Goal: Information Seeking & Learning: Understand process/instructions

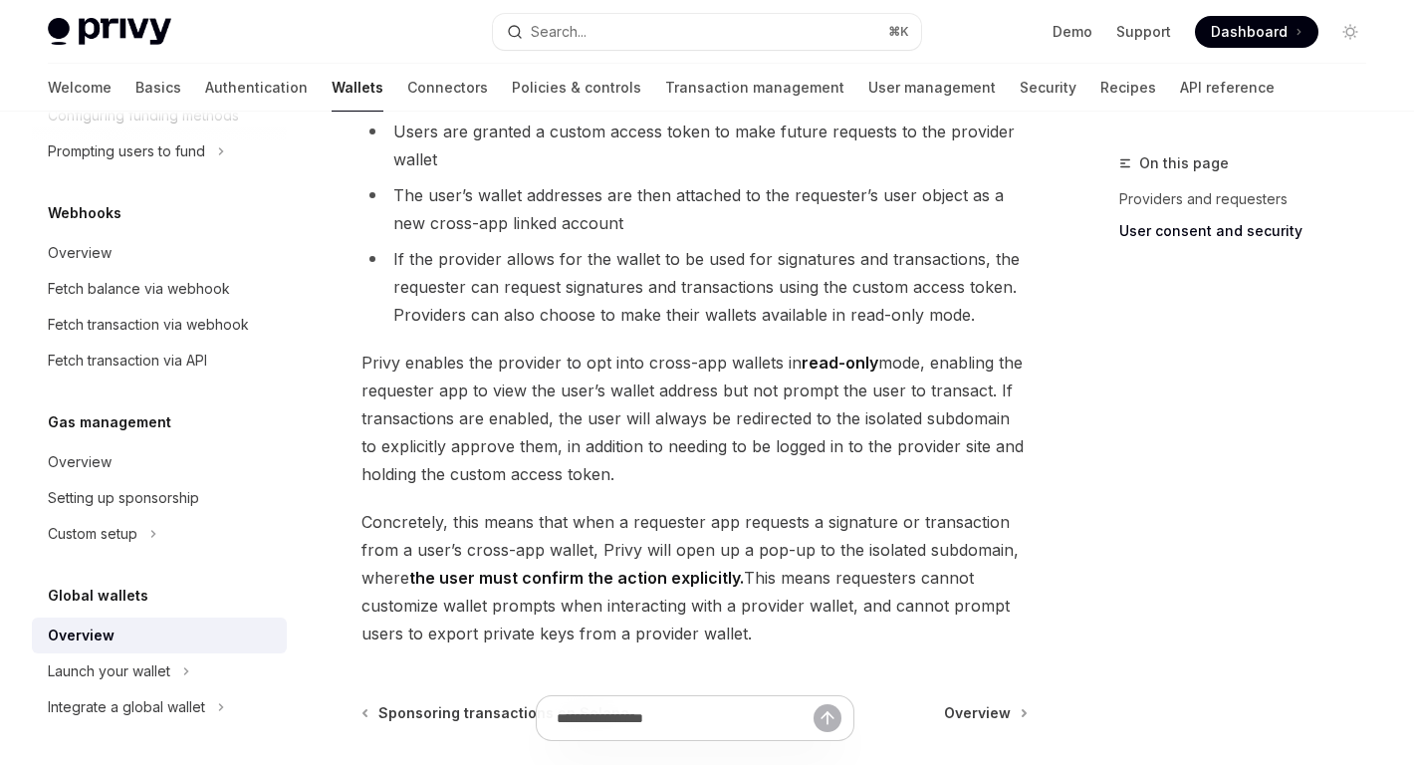
scroll to position [1861, 0]
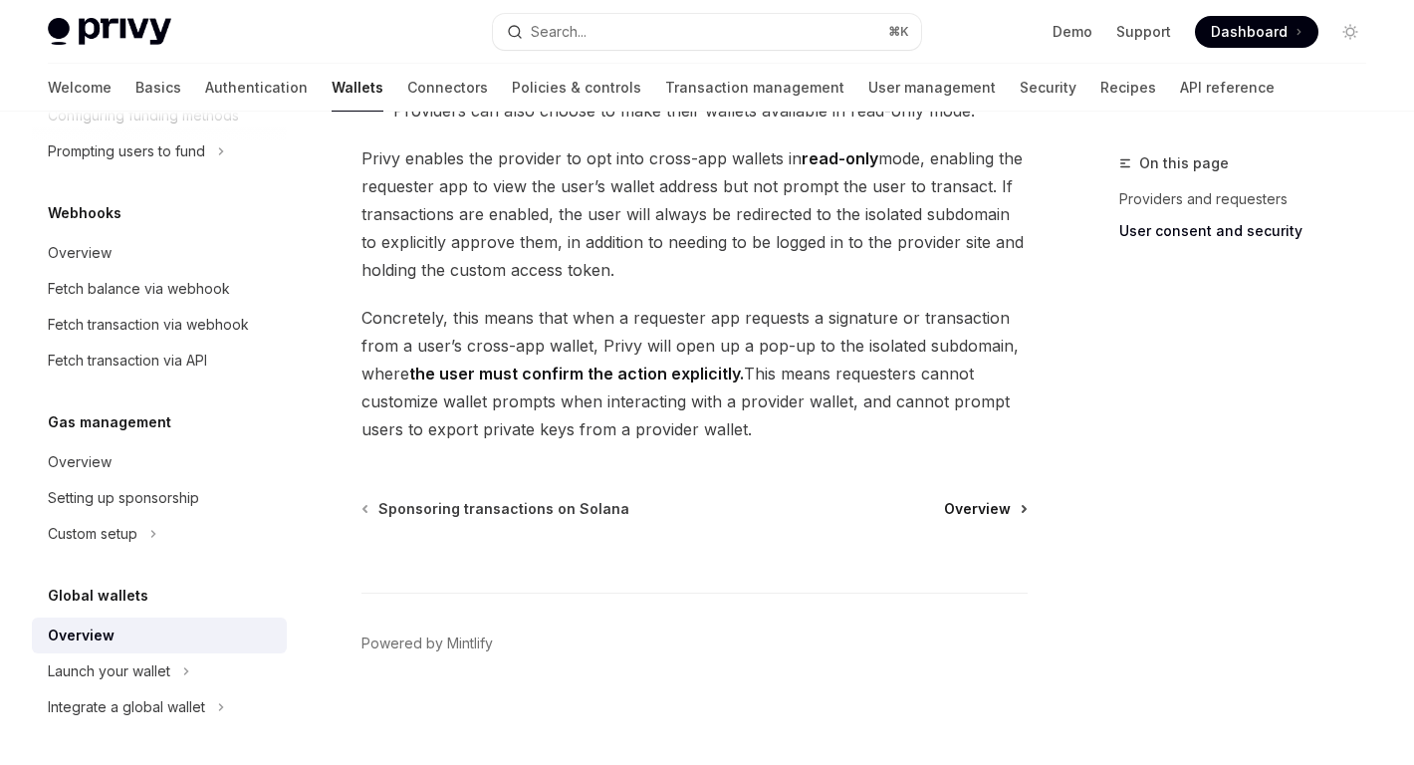
click at [982, 504] on span "Overview" at bounding box center [977, 509] width 67 height 20
type textarea "*"
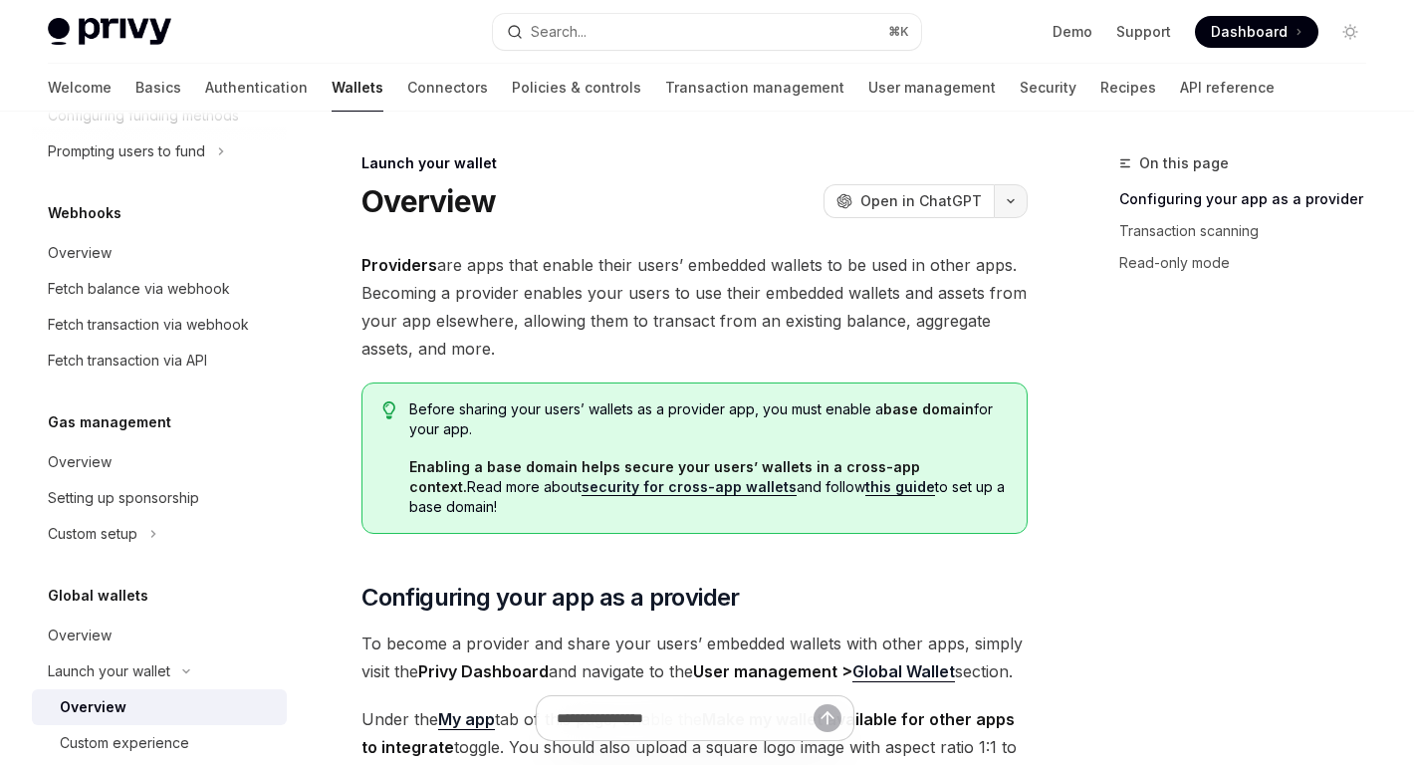
click at [1013, 211] on button "button" at bounding box center [1011, 201] width 34 height 34
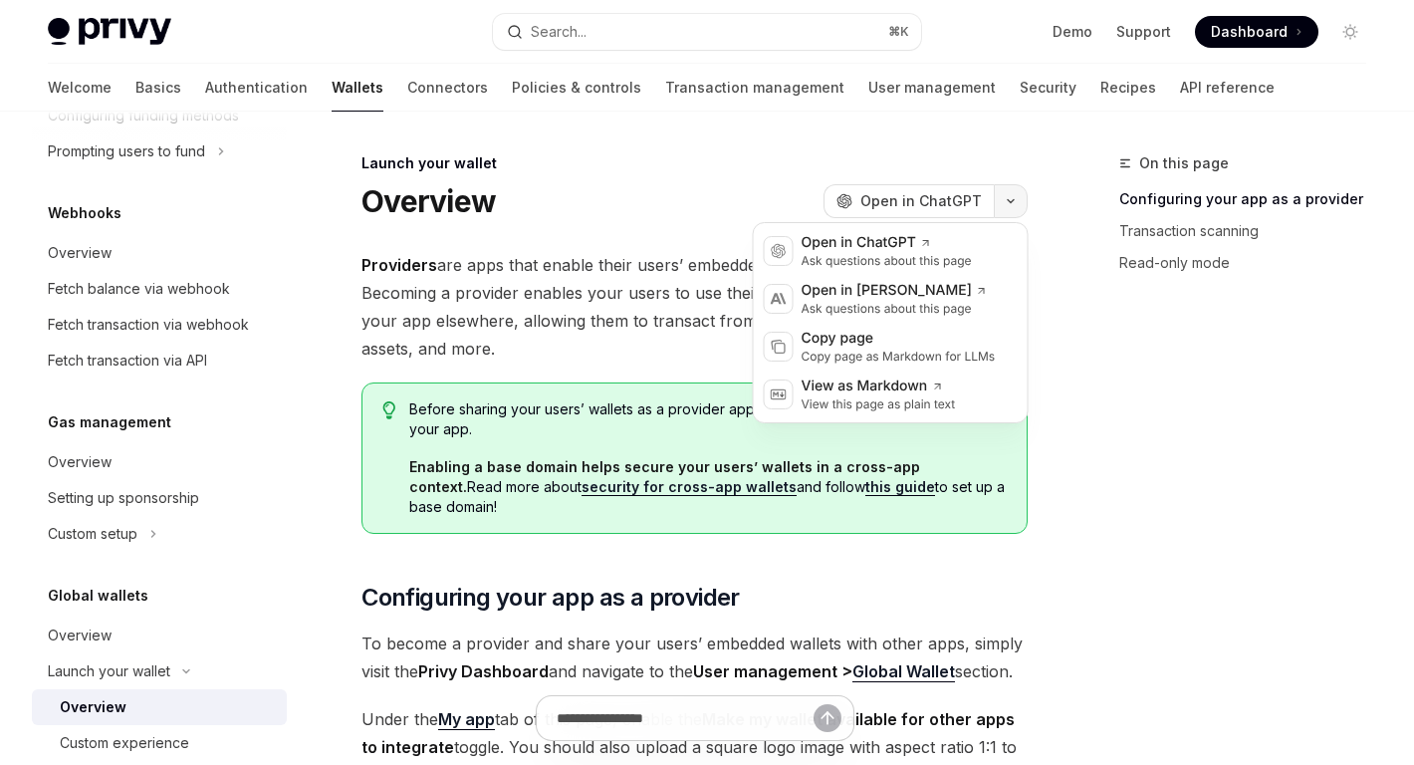
click at [1013, 211] on button "button" at bounding box center [1011, 201] width 34 height 34
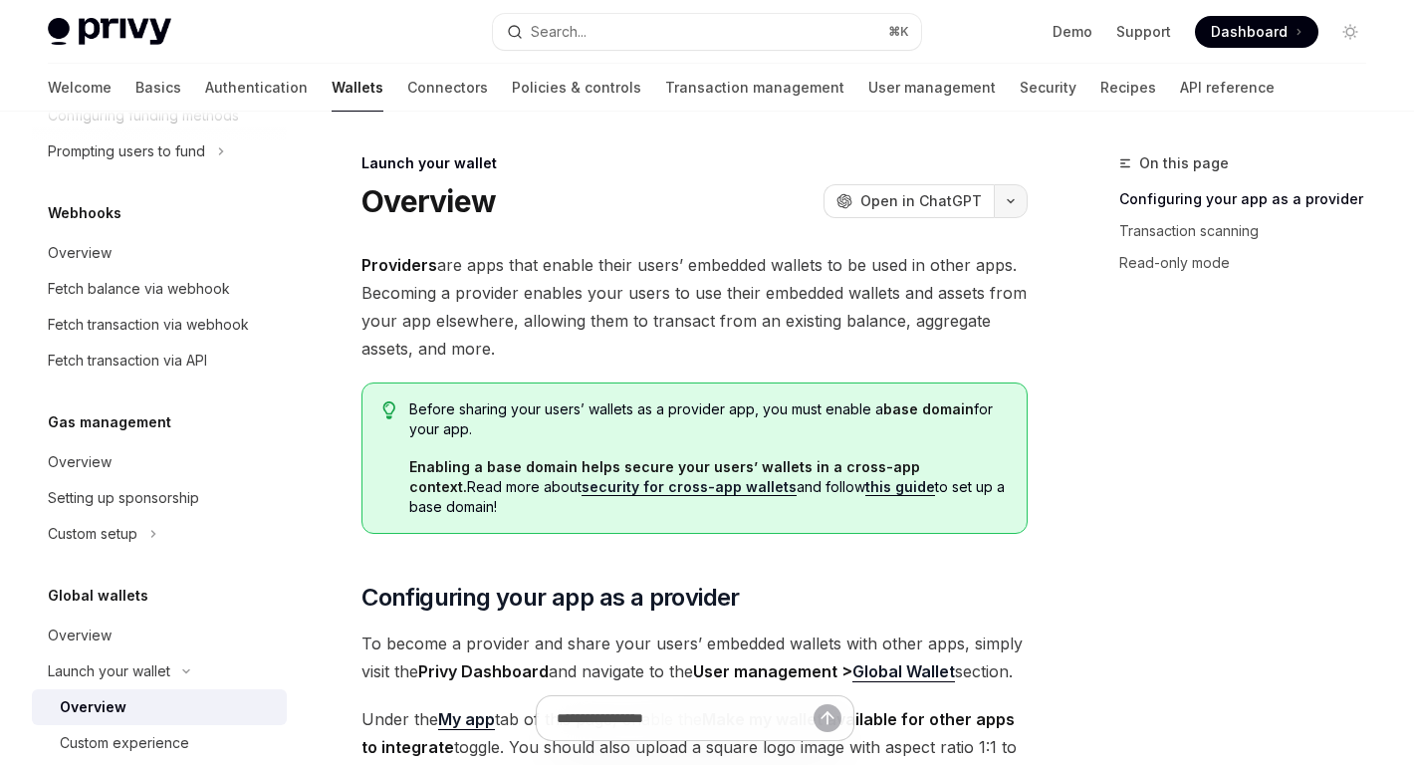
click at [1002, 192] on button "button" at bounding box center [1011, 201] width 34 height 34
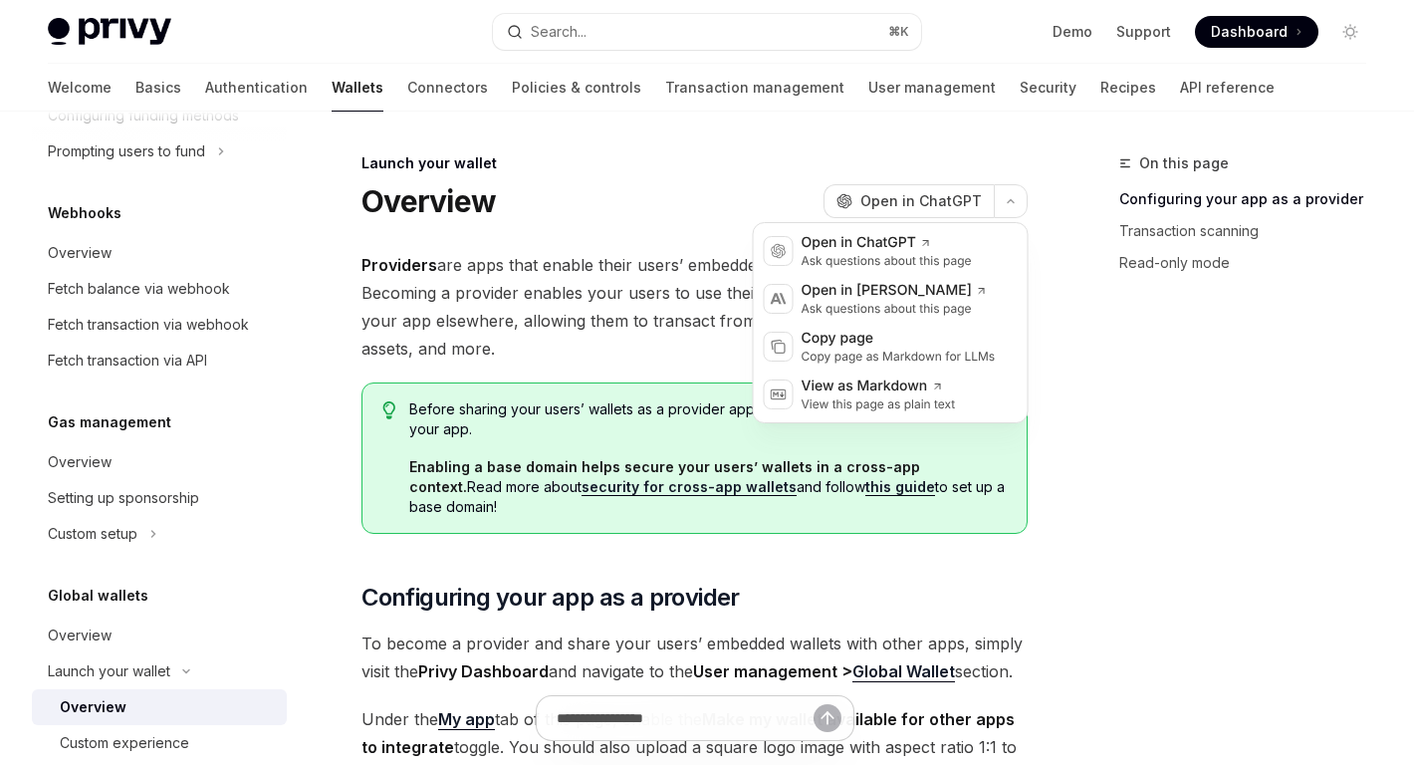
drag, startPoint x: 929, startPoint y: 296, endPoint x: 1076, endPoint y: 369, distance: 164.8
click at [992, 344] on div "Copy page" at bounding box center [899, 339] width 194 height 20
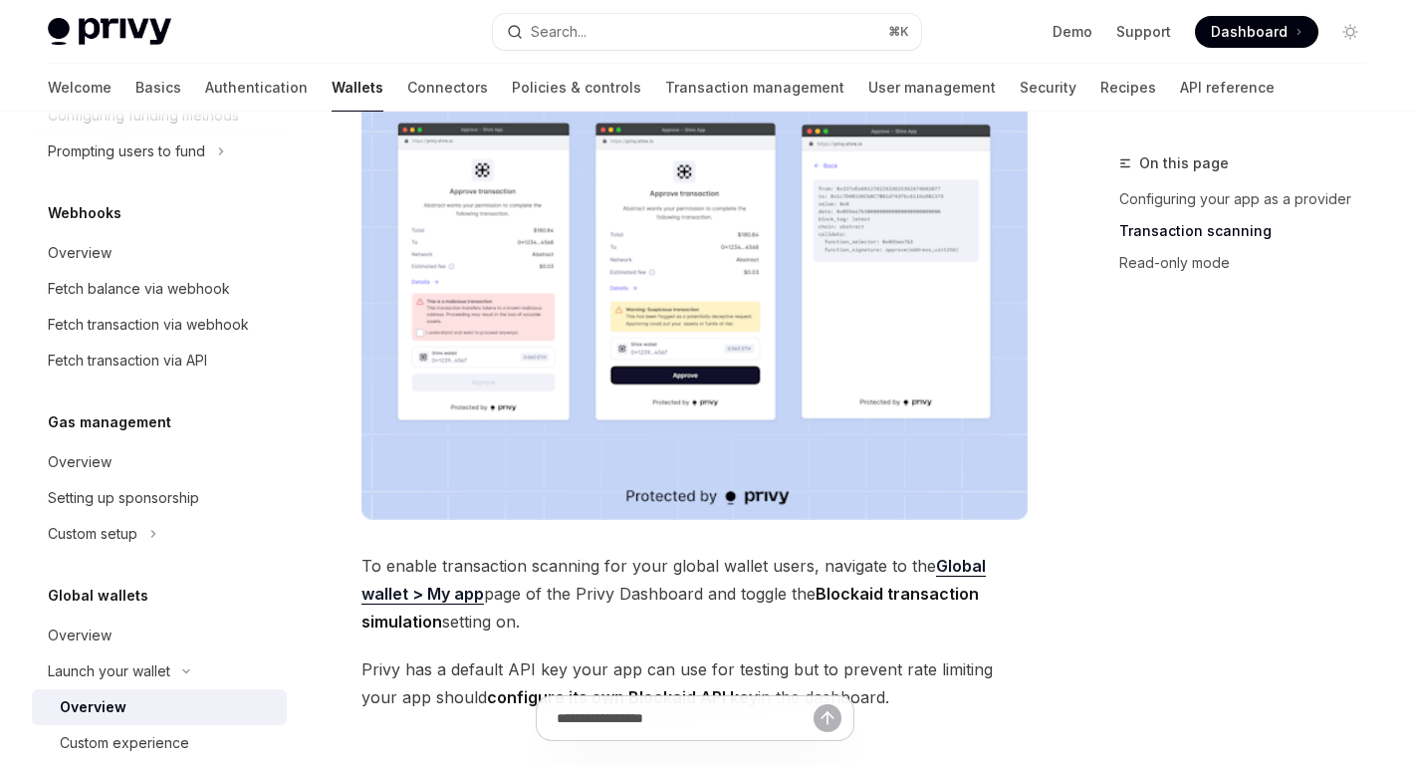
scroll to position [1928, 0]
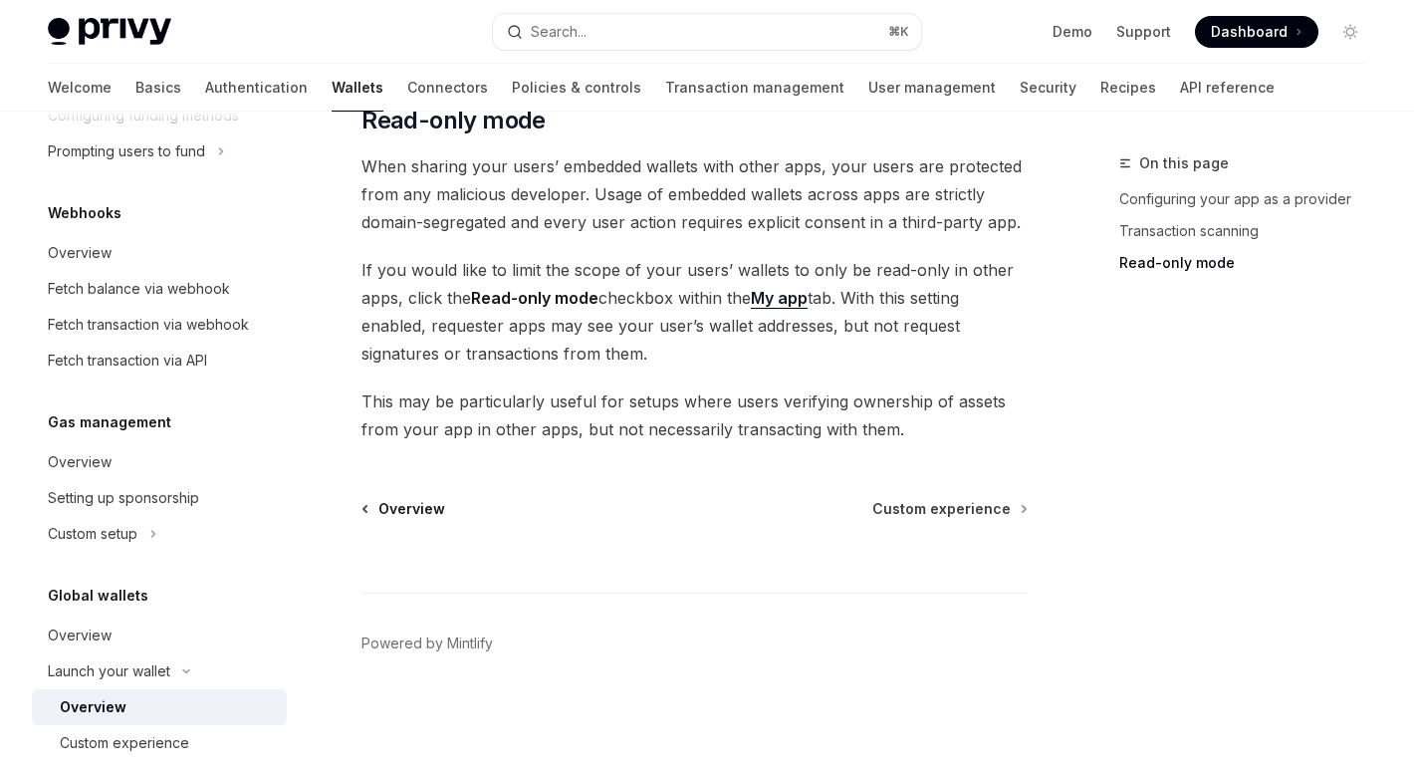
click at [428, 512] on span "Overview" at bounding box center [411, 509] width 67 height 20
click at [977, 510] on span "Custom experience" at bounding box center [941, 509] width 138 height 20
click at [971, 510] on span "Custom experience" at bounding box center [941, 509] width 138 height 20
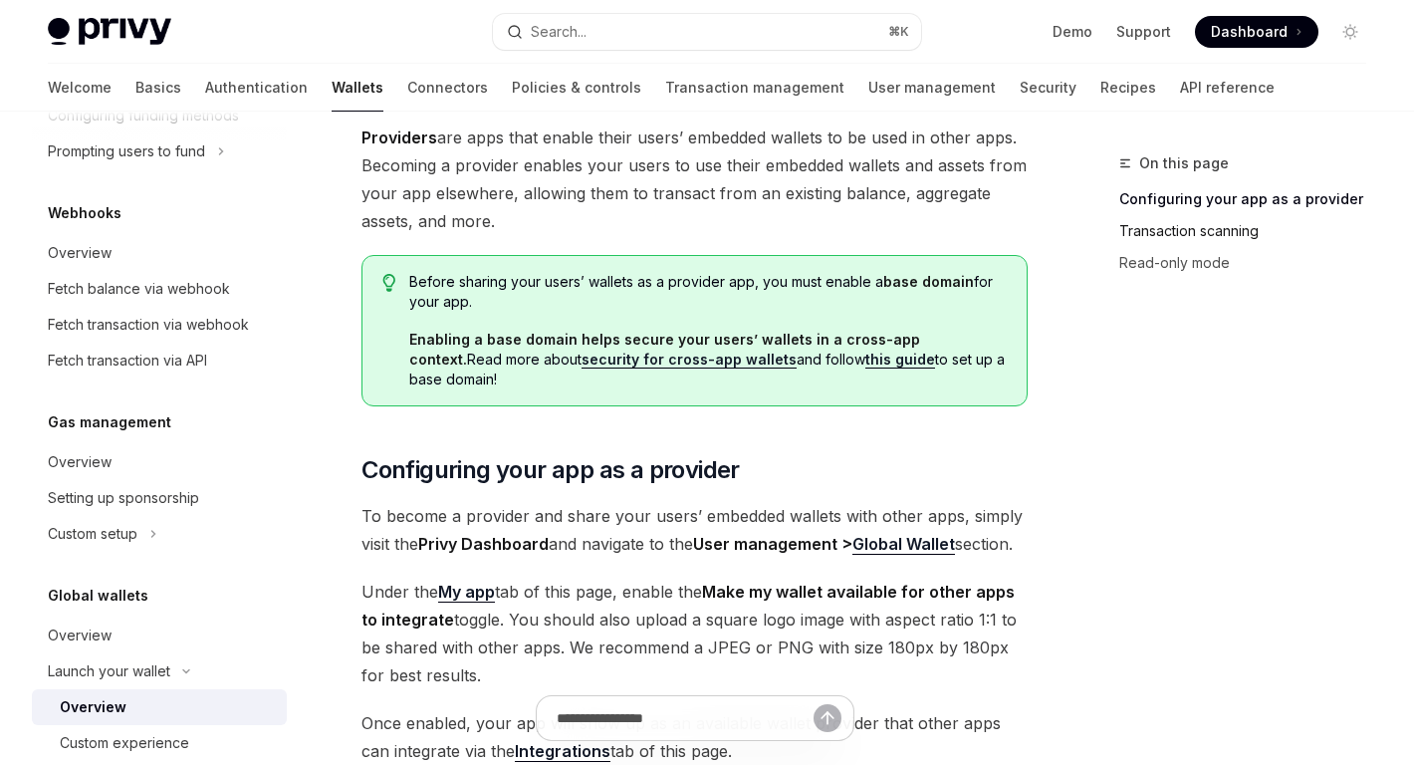
scroll to position [0, 0]
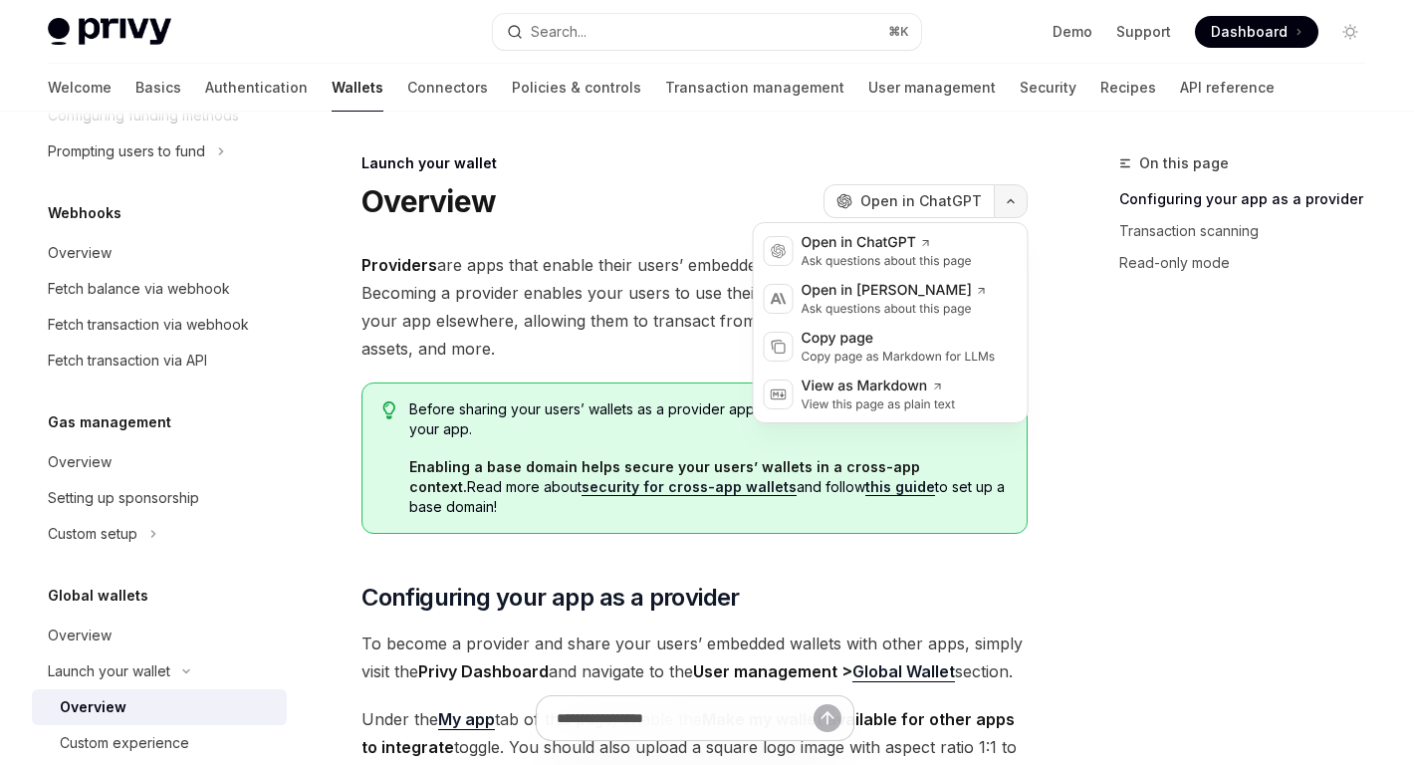
click at [1025, 210] on button "button" at bounding box center [1011, 201] width 34 height 34
click at [952, 335] on div "Copy page" at bounding box center [899, 339] width 194 height 20
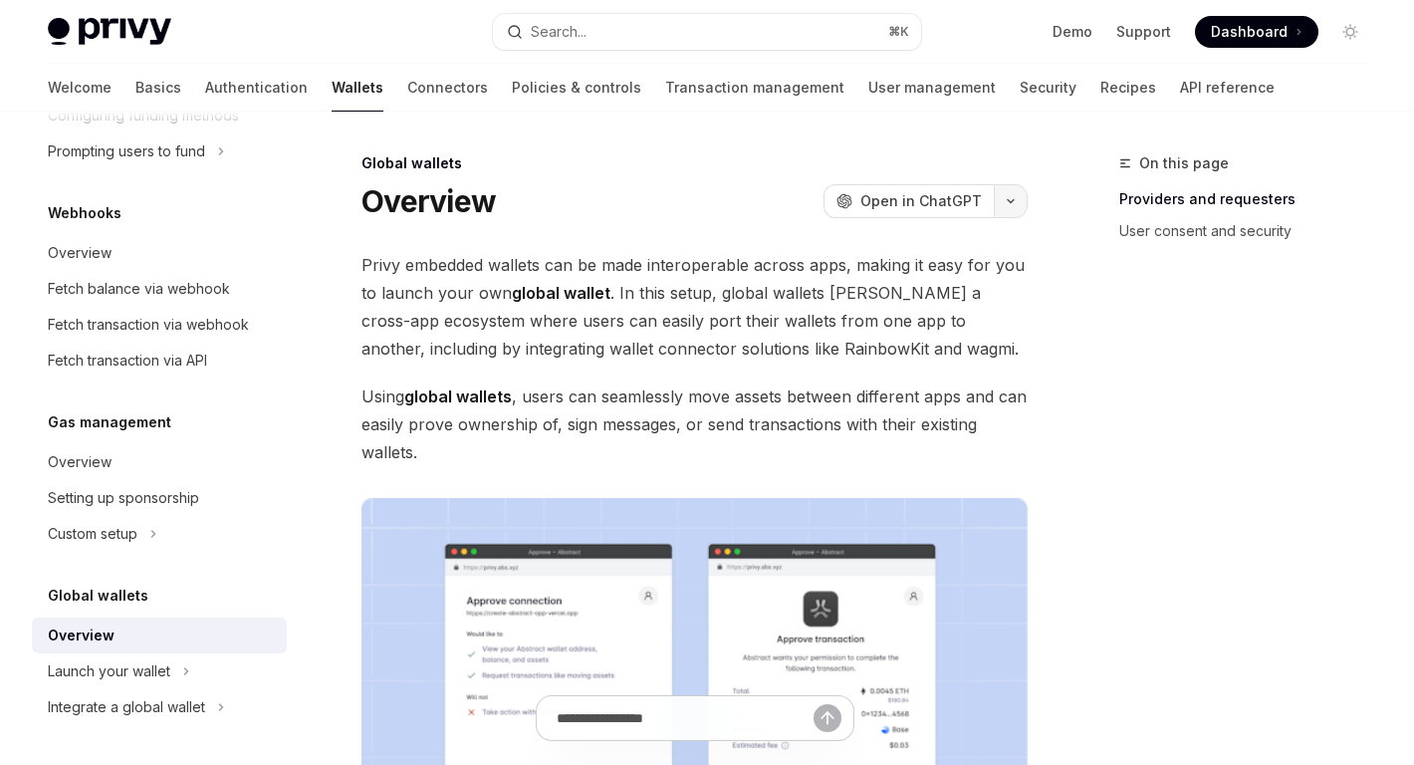
click at [1014, 214] on button "button" at bounding box center [1011, 201] width 34 height 34
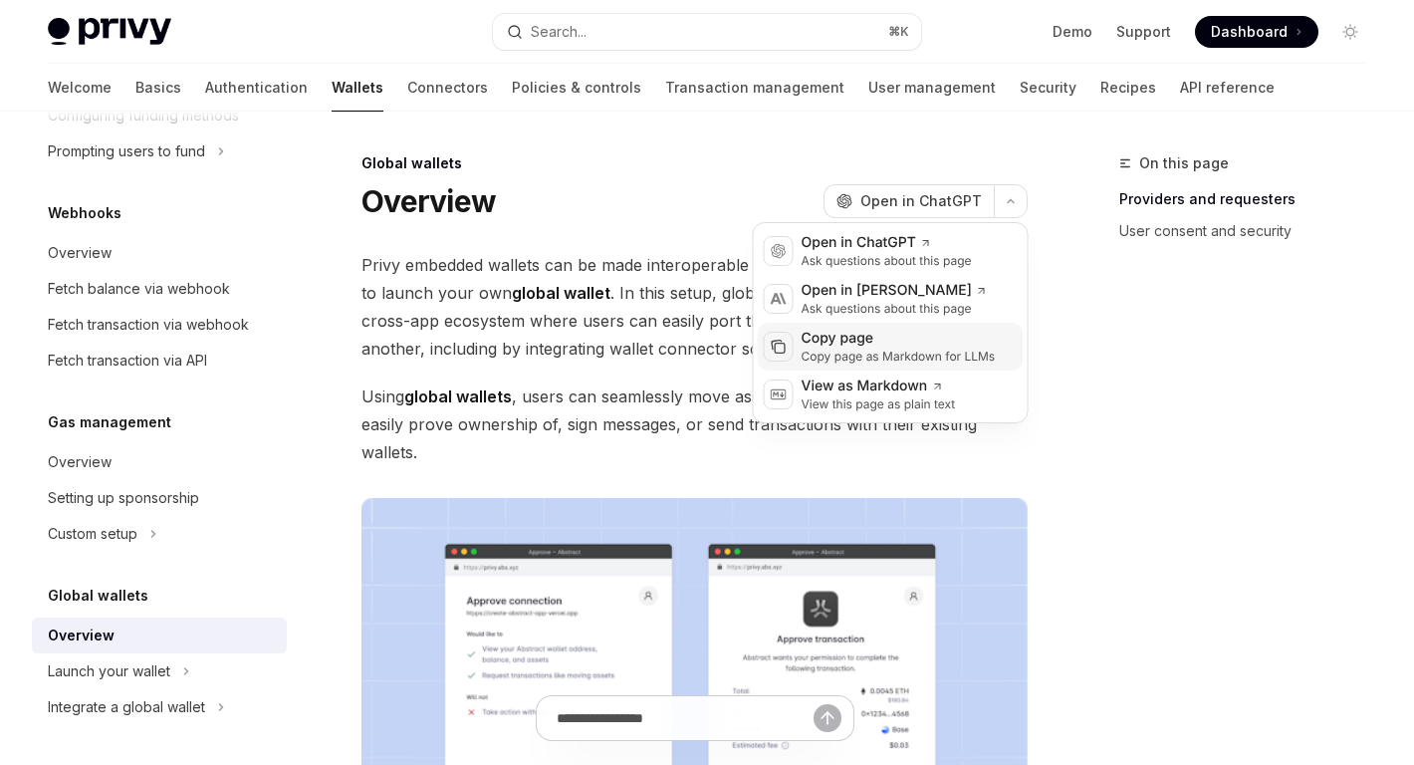
click at [954, 349] on div "Copy page as Markdown for LLMs" at bounding box center [899, 357] width 194 height 16
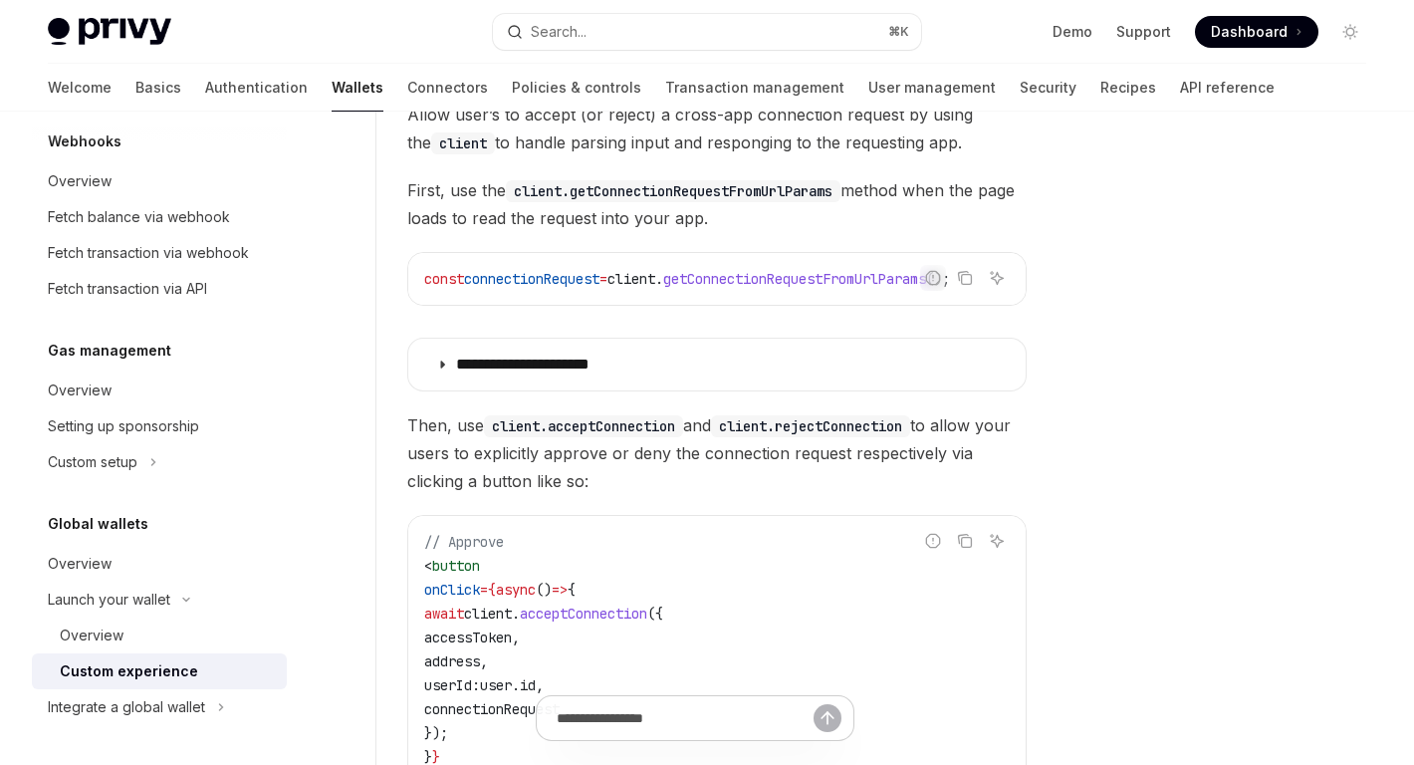
scroll to position [1362, 0]
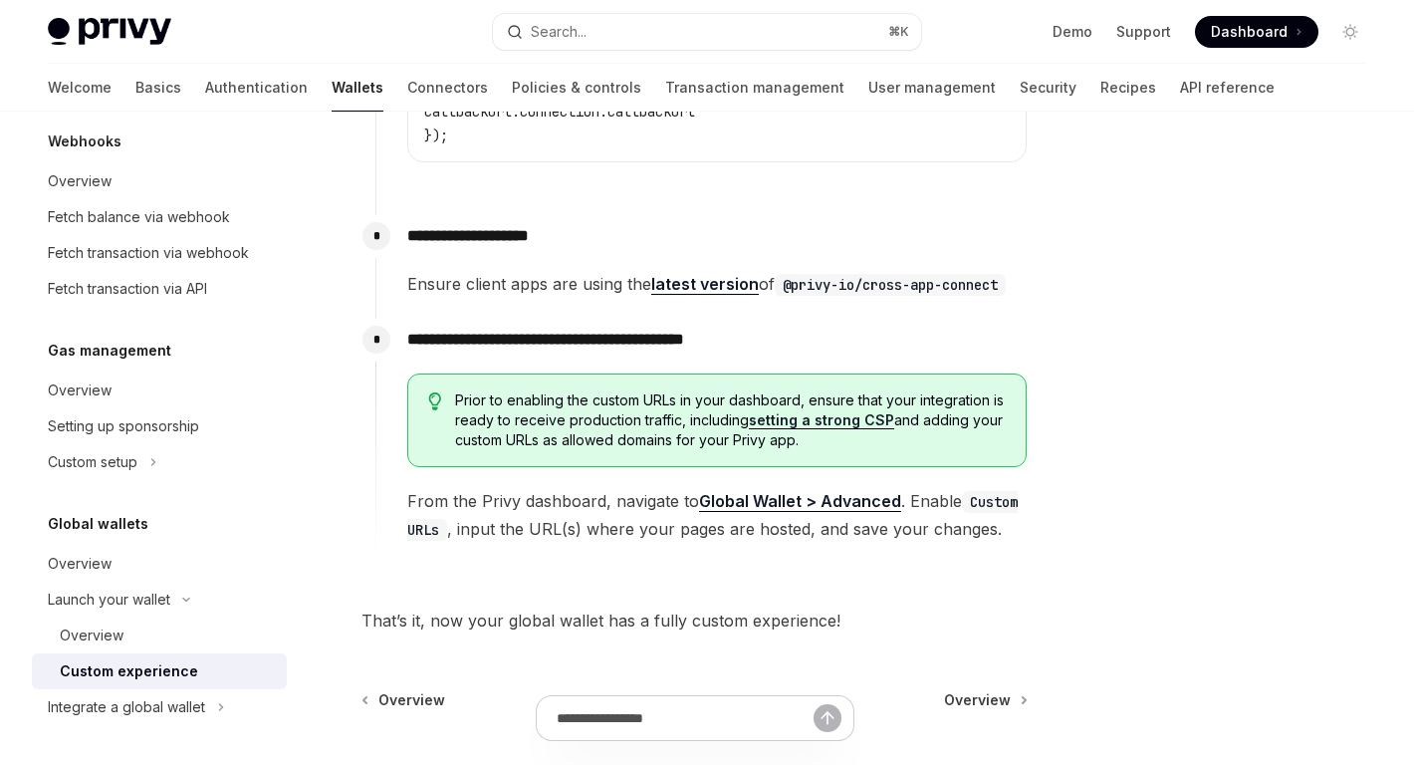
scroll to position [3740, 0]
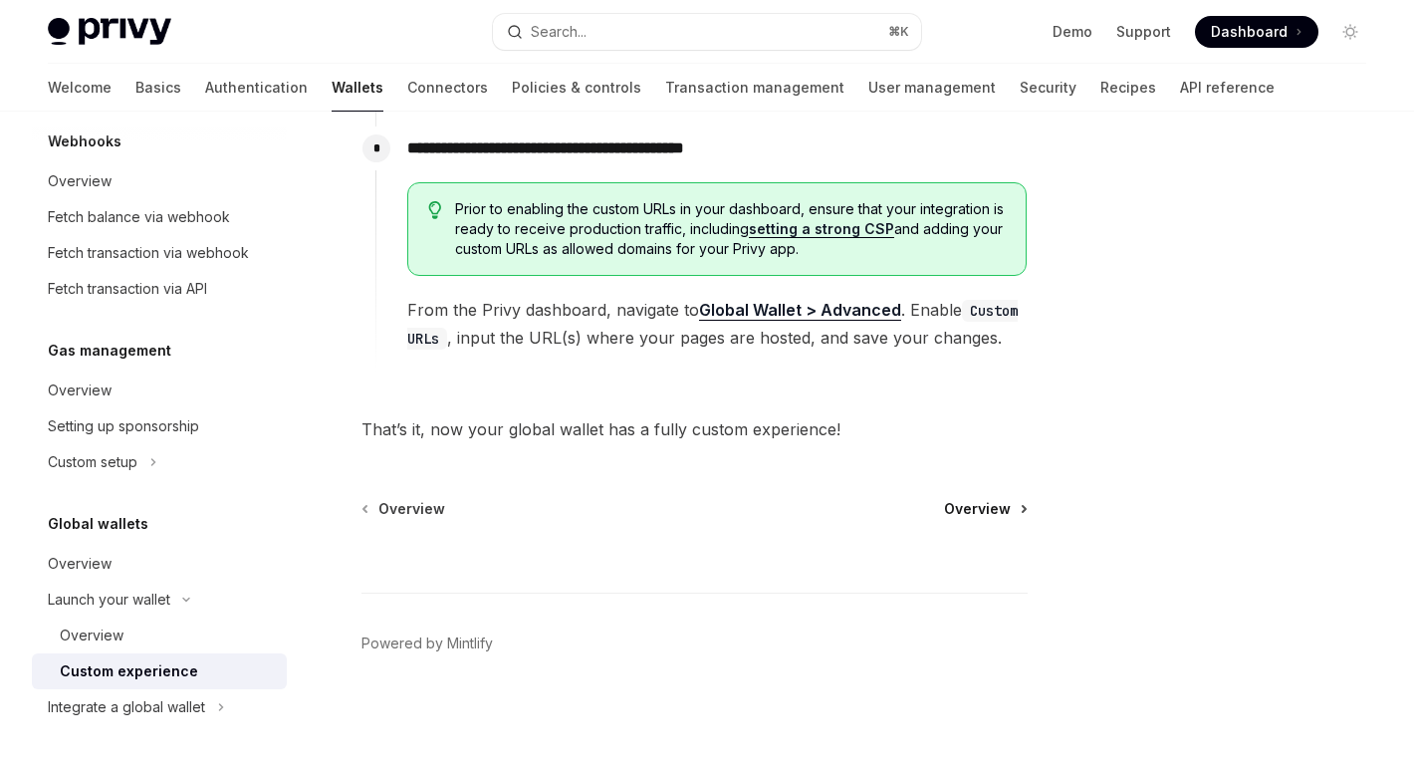
click at [993, 511] on span "Overview" at bounding box center [977, 509] width 67 height 20
type textarea "*"
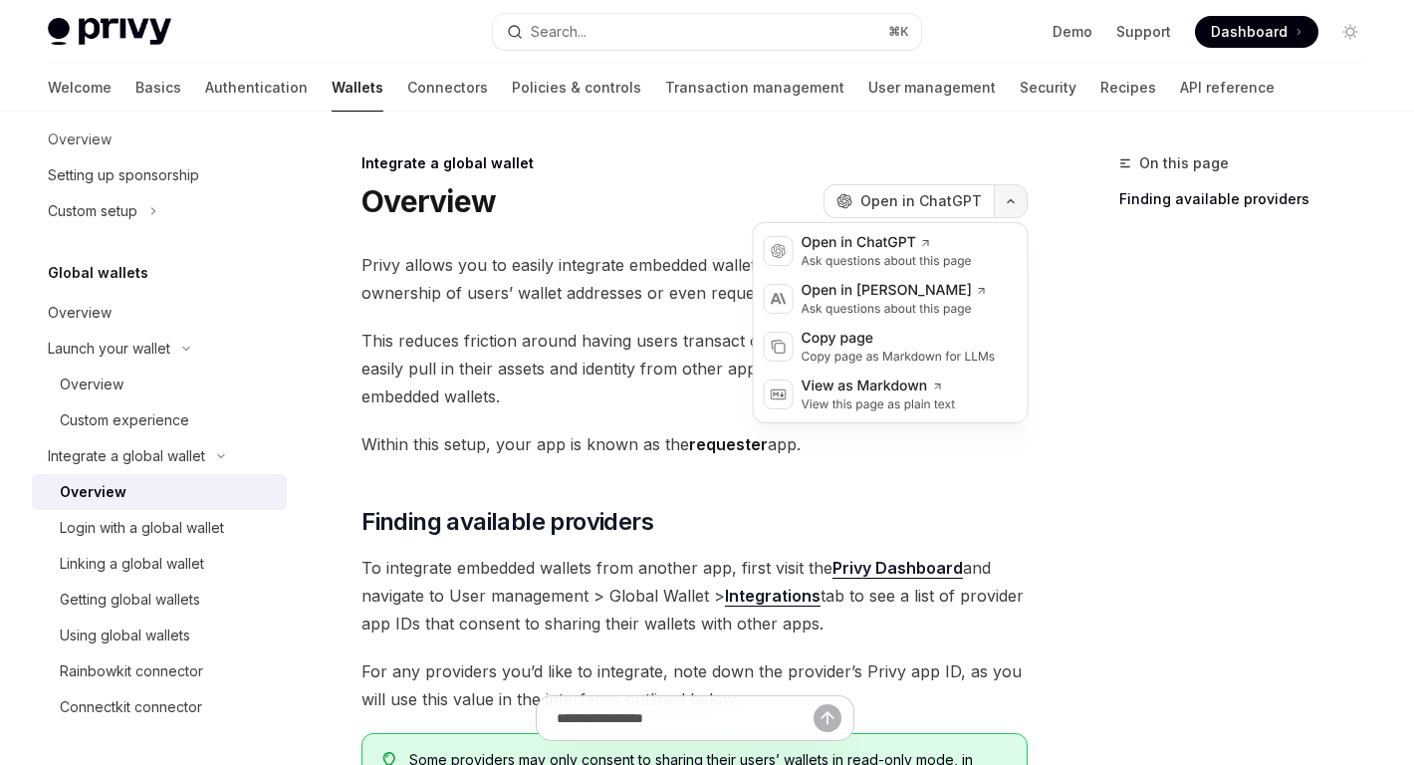
click at [1016, 207] on button "button" at bounding box center [1011, 201] width 34 height 34
click at [953, 351] on div "Copy page as Markdown for LLMs" at bounding box center [899, 357] width 194 height 16
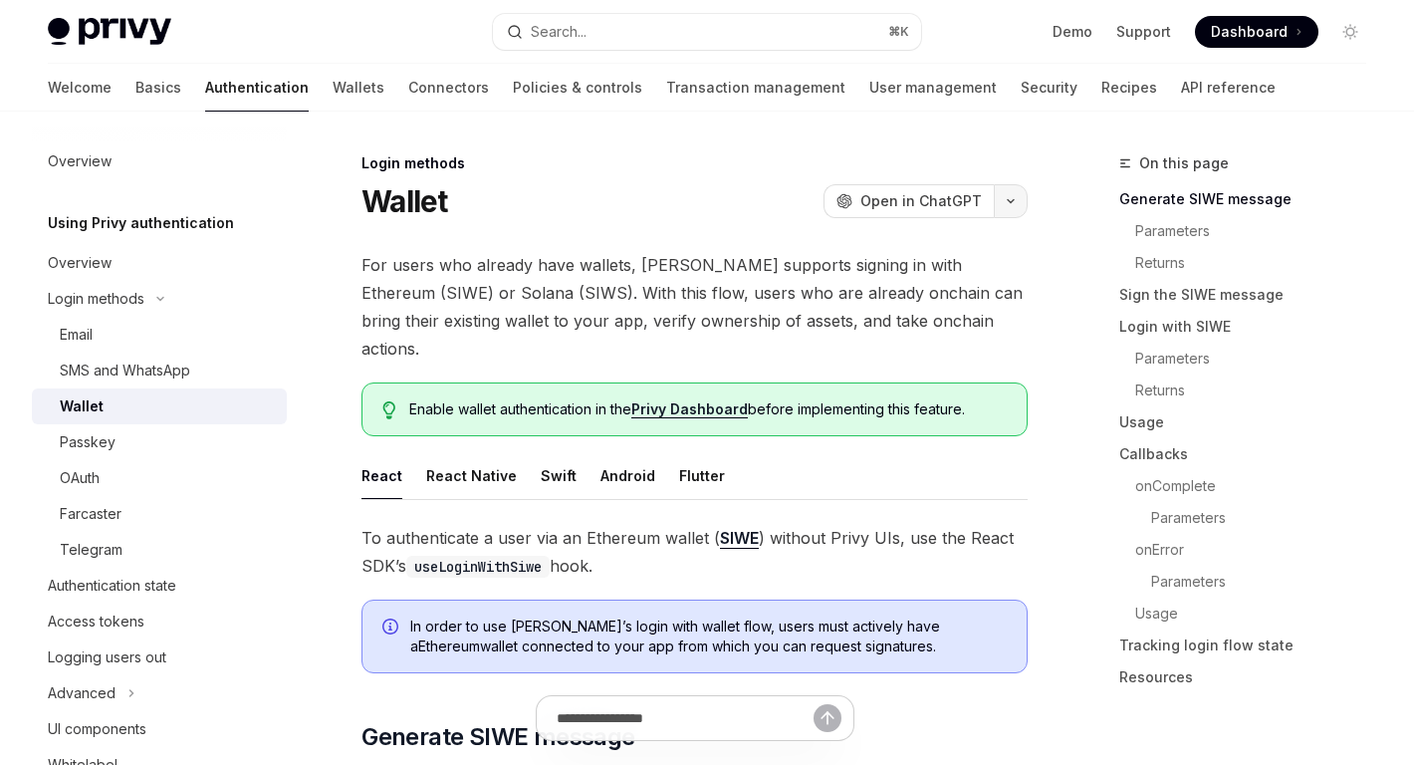
click at [1015, 206] on button "button" at bounding box center [1011, 201] width 34 height 34
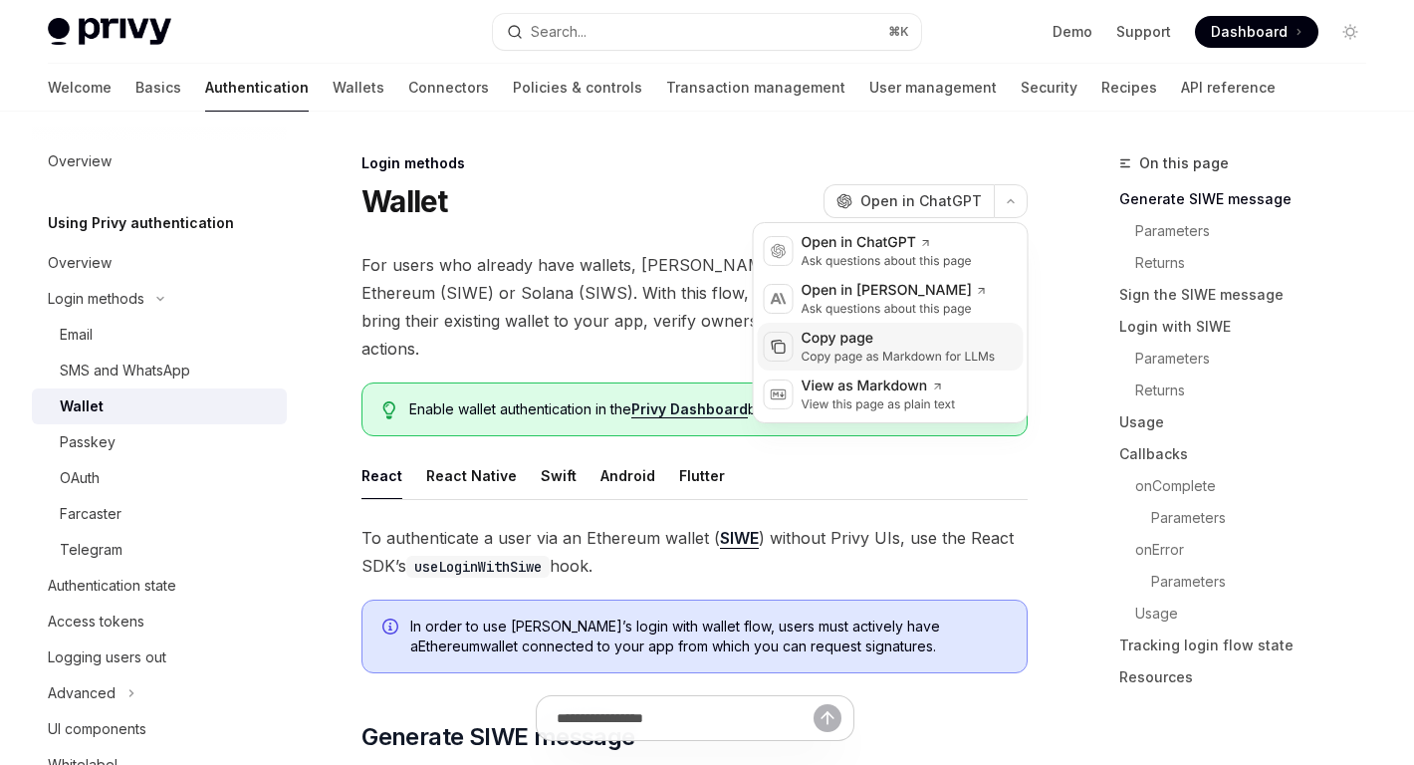
click at [916, 337] on div "Copy page" at bounding box center [899, 339] width 194 height 20
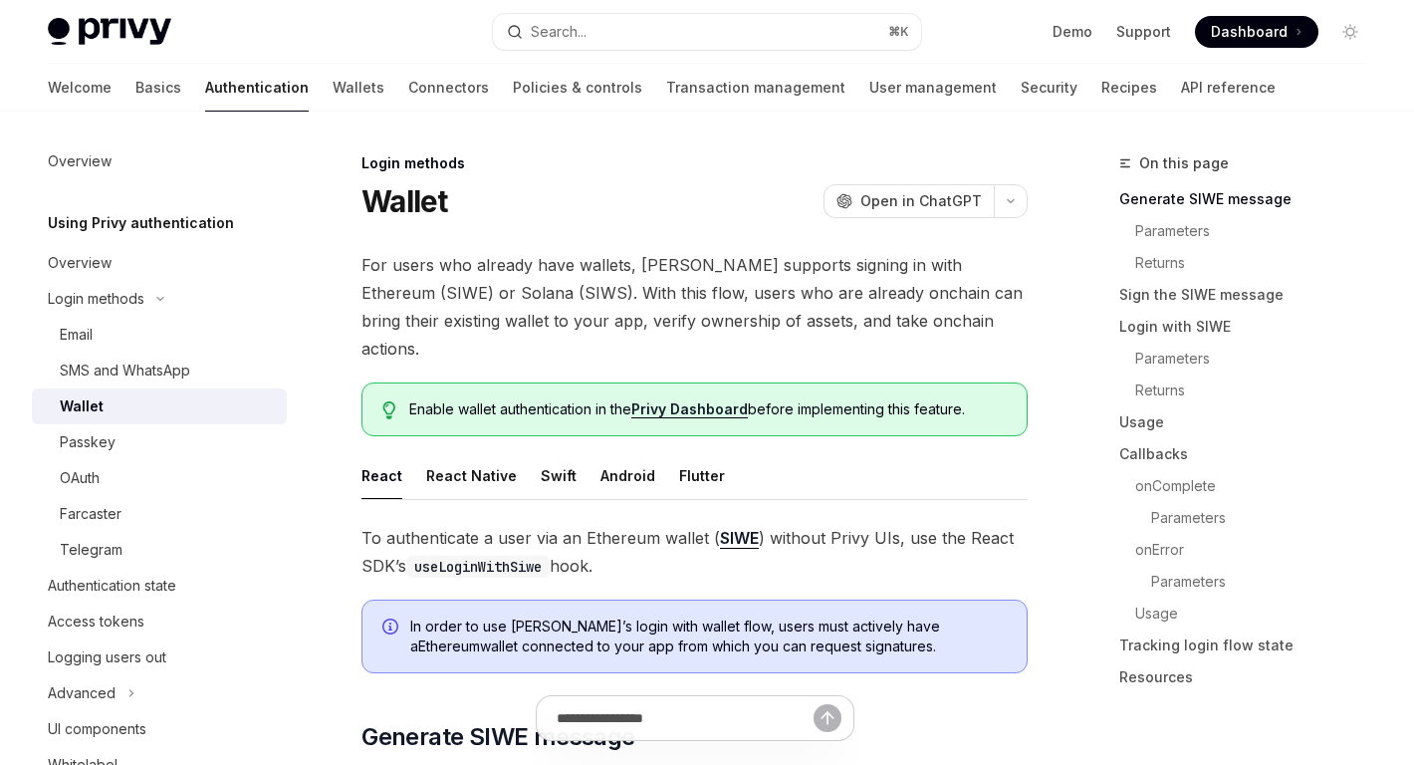
click at [387, 452] on div "React" at bounding box center [381, 475] width 41 height 47
type textarea "*"
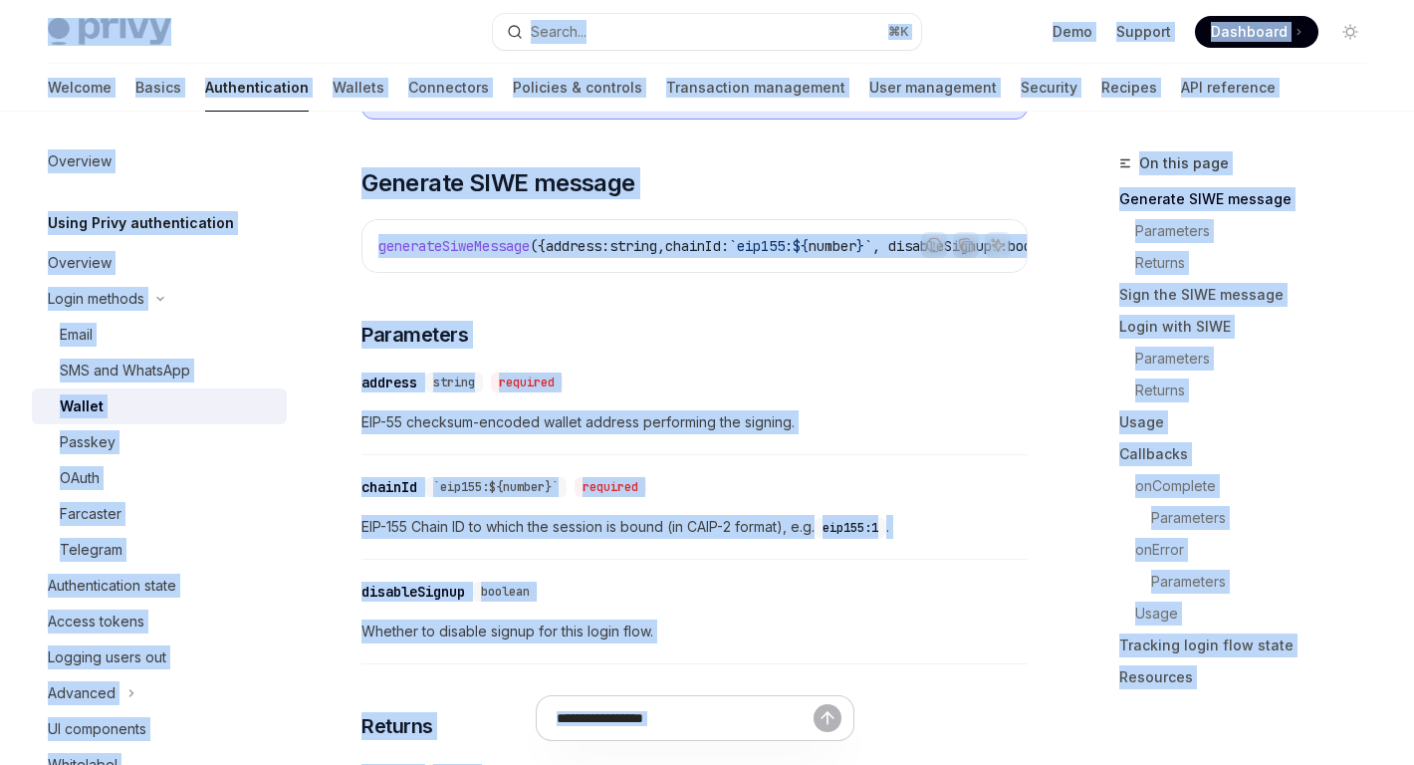
click at [869, 376] on div "​ address string required EIP-55 checksum-encoded wallet address performing the…" at bounding box center [694, 407] width 666 height 95
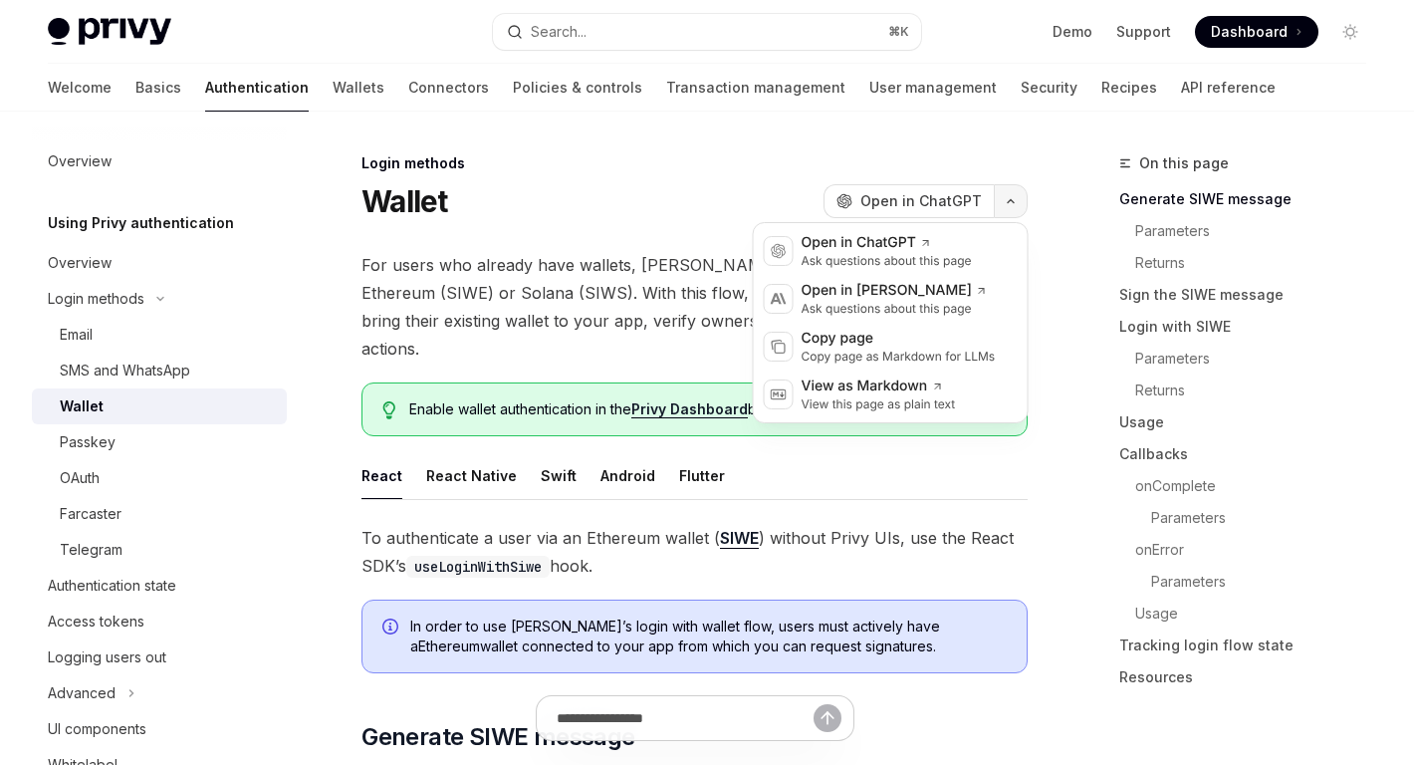
click at [1009, 214] on button "button" at bounding box center [1011, 201] width 34 height 34
click at [935, 354] on div "Copy page as Markdown for LLMs" at bounding box center [899, 357] width 194 height 16
click at [1006, 202] on icon "button" at bounding box center [1011, 201] width 24 height 8
click at [952, 403] on div "View this page as plain text" at bounding box center [879, 404] width 154 height 16
